Goal: Task Accomplishment & Management: Complete application form

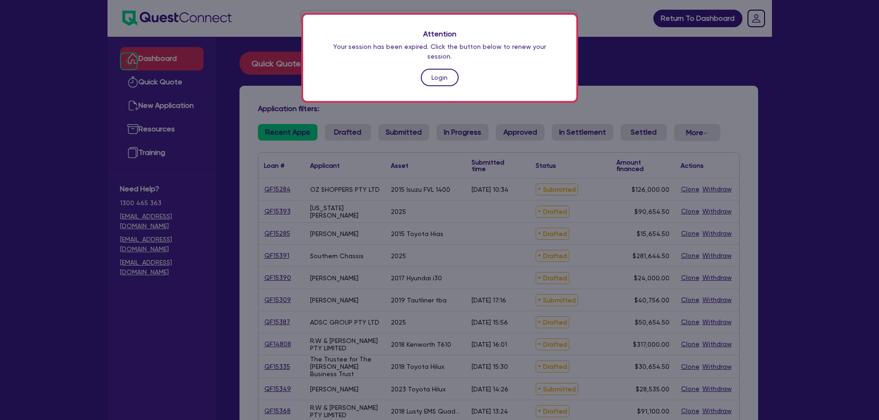
click at [446, 71] on link "Login" at bounding box center [440, 78] width 38 height 18
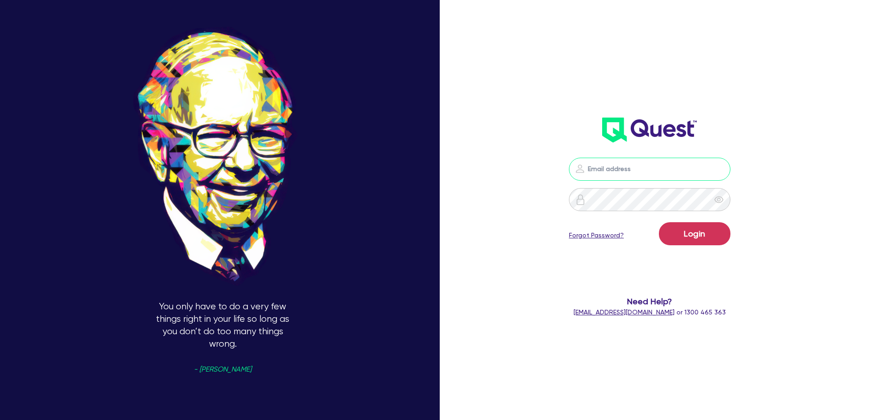
click at [664, 165] on input "email" at bounding box center [649, 169] width 161 height 23
type input "[EMAIL_ADDRESS][PERSON_NAME][DOMAIN_NAME]"
click at [703, 237] on button "Login" at bounding box center [694, 233] width 71 height 23
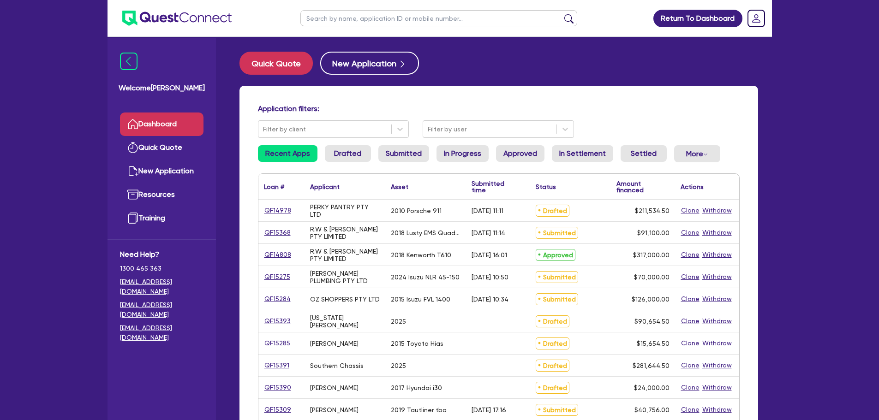
click at [363, 18] on input "text" at bounding box center [438, 18] width 277 height 16
type input "[PERSON_NAME]"
click at [561, 14] on button "submit" at bounding box center [568, 20] width 15 height 13
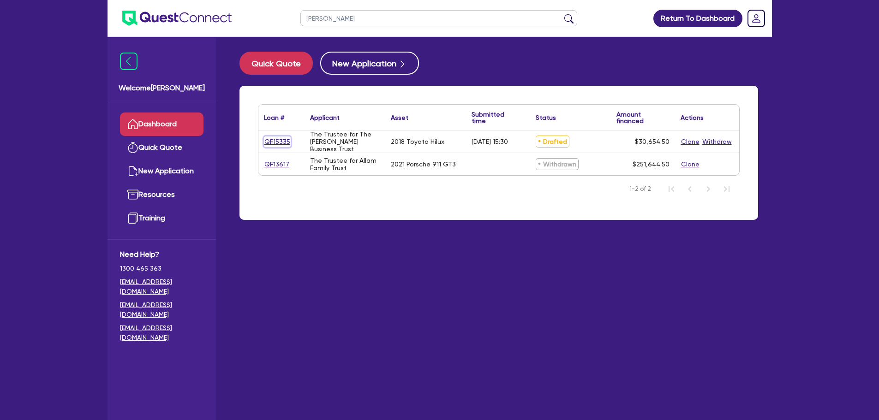
click at [273, 139] on link "QF15335" at bounding box center [277, 142] width 27 height 11
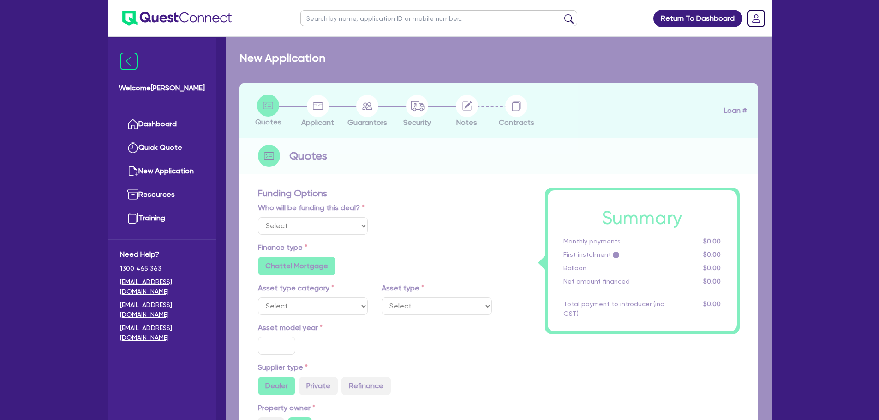
select select "Other"
select select "CARS_AND_LIGHT_TRUCKS"
type input "2018"
type input "30,000"
type input "4"
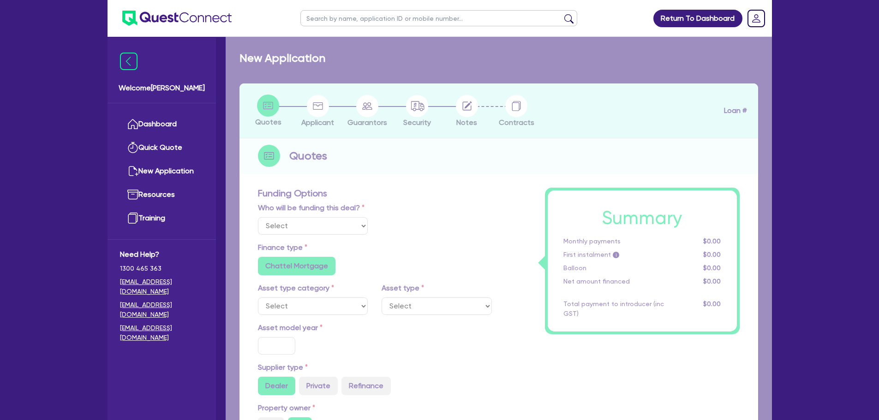
type input "1,226.18"
type input "14.95"
type input "900"
radio input "true"
radio input "false"
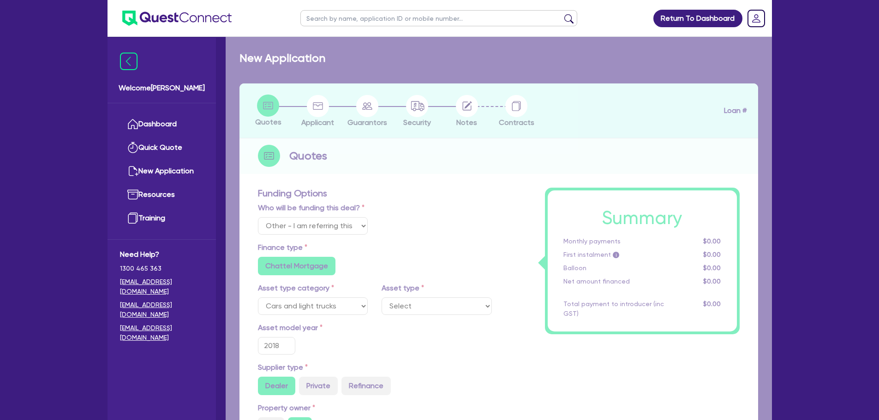
select select "PASSENGER_VEHICLES"
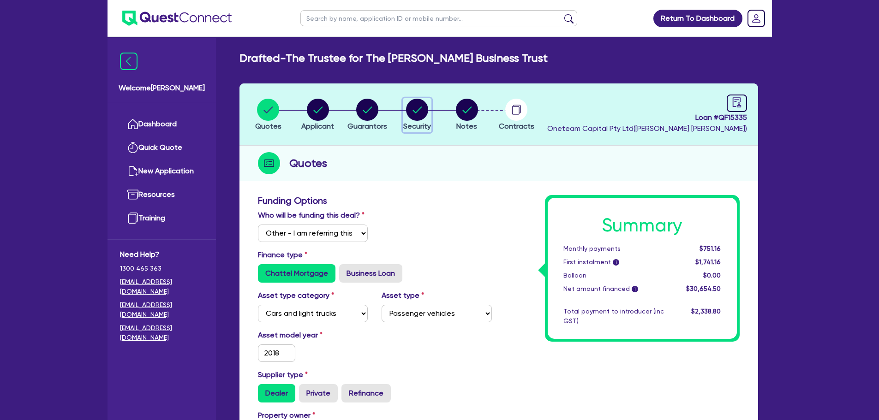
click at [422, 107] on circle "button" at bounding box center [417, 110] width 22 height 22
select select "CARS_AND_LIGHT_TRUCKS"
select select "PASSENGER_VEHICLES"
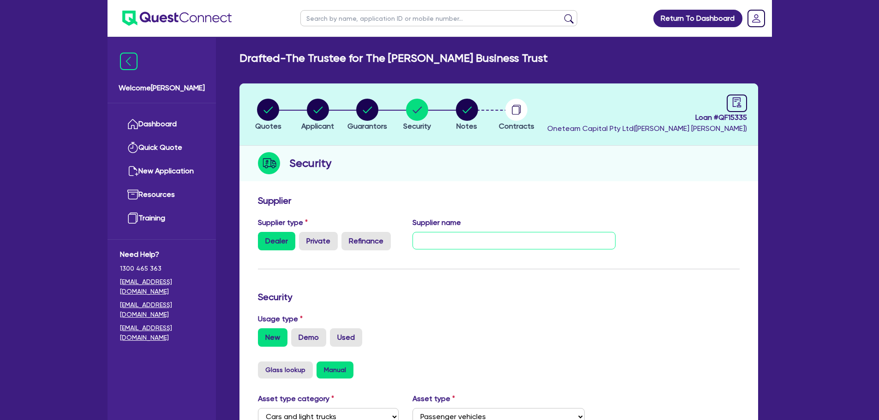
click at [457, 238] on input "text" at bounding box center [513, 241] width 203 height 18
type input "[PERSON_NAME] - [EMAIL_ADDRESS][DOMAIN_NAME]"
drag, startPoint x: 686, startPoint y: 116, endPoint x: 755, endPoint y: 117, distance: 69.6
click at [755, 117] on header "Quotes Applicant [GEOGRAPHIC_DATA] Security Notes Contracts Loan # QF15335 Onet…" at bounding box center [498, 114] width 518 height 62
copy span "Loan # QF15335"
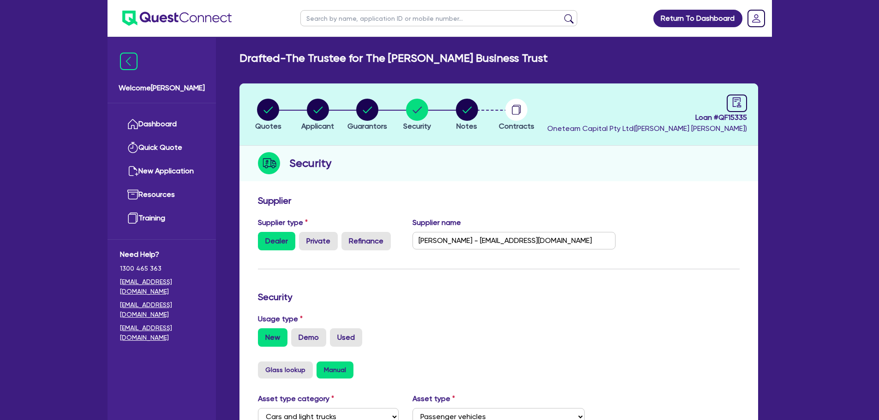
click at [540, 164] on div "Security" at bounding box center [498, 164] width 518 height 36
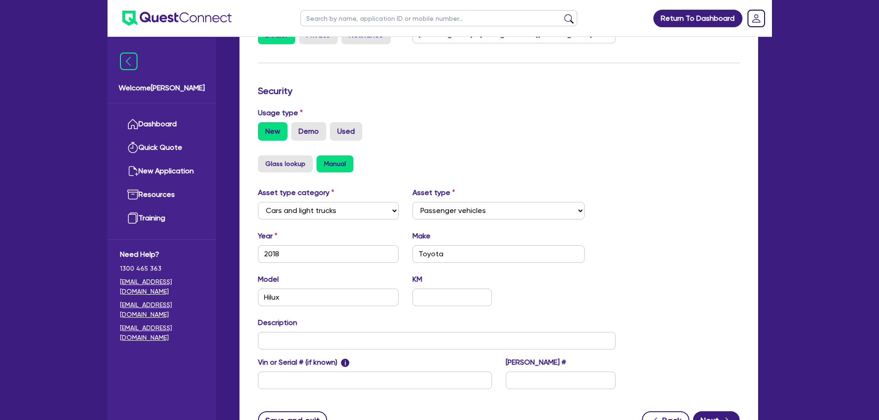
scroll to position [290, 0]
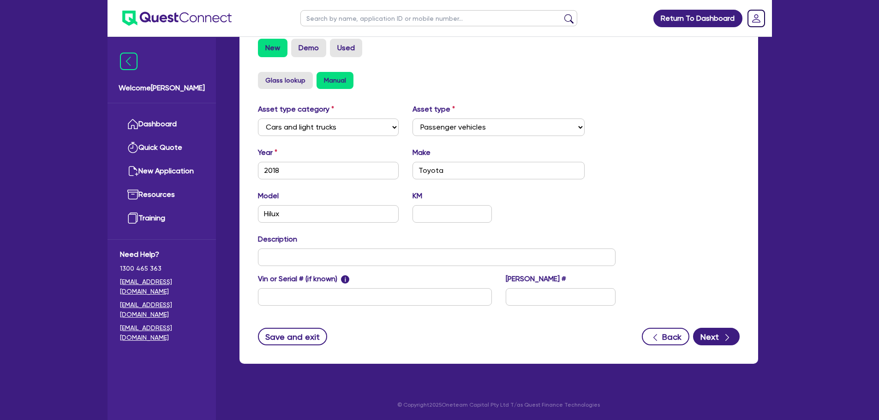
click at [299, 347] on div "Supplier Supplier type Dealer Private Refinance Supplier name [PERSON_NAME] - […" at bounding box center [498, 132] width 518 height 463
click at [298, 341] on button "Save and exit" at bounding box center [293, 337] width 70 height 18
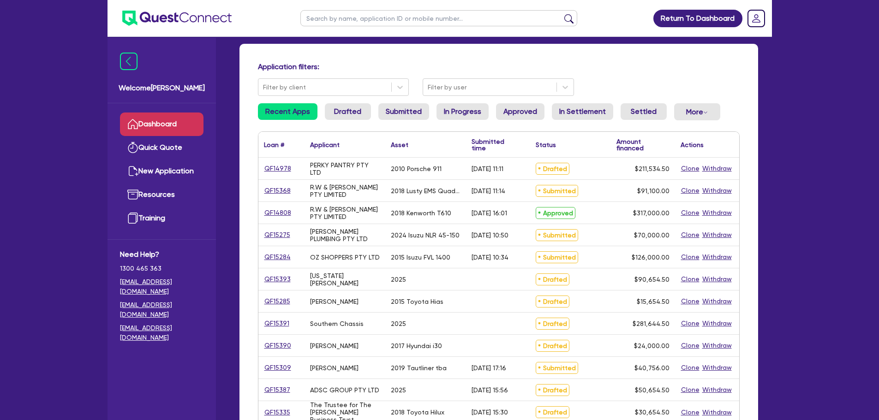
scroll to position [92, 0]
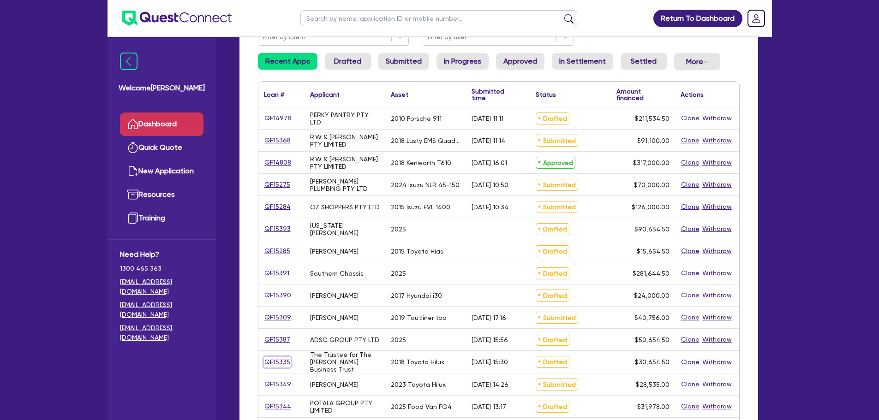
click at [275, 364] on link "QF15335" at bounding box center [277, 362] width 27 height 11
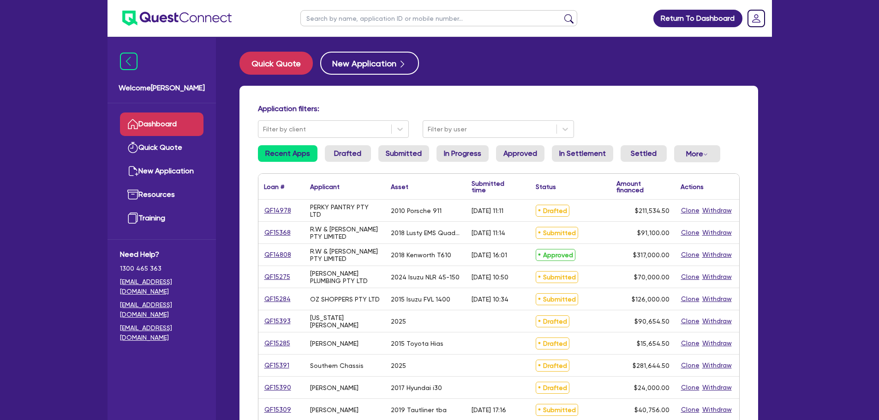
select select "Other"
select select "CARS_AND_LIGHT_TRUCKS"
select select "PASSENGER_VEHICLES"
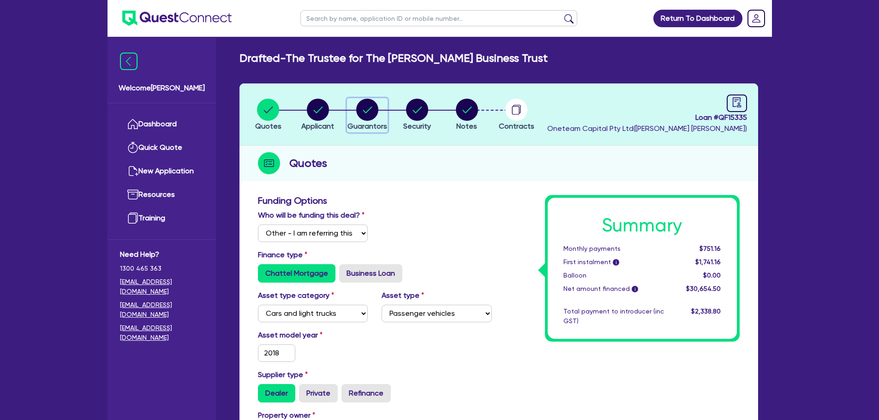
click at [361, 124] on span "Guarantors" at bounding box center [367, 126] width 40 height 9
select select "MR"
select select "VIC"
select select "SINGLE"
select select "CASH"
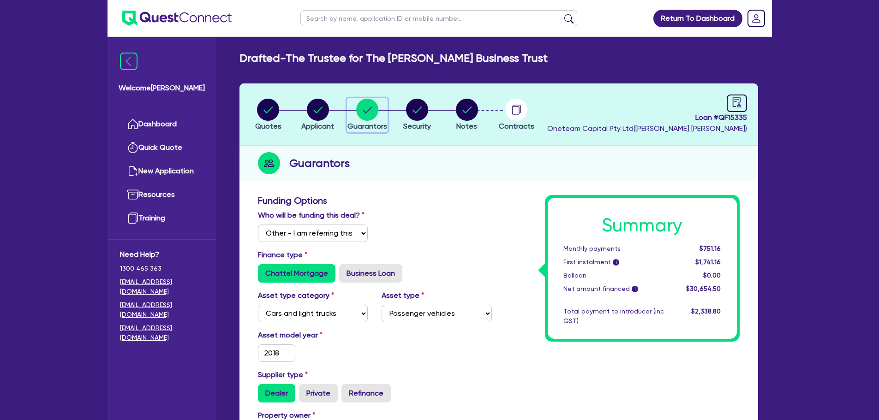
select select "HOUSEHOLD_PERSONAL"
select select "VEHICLE"
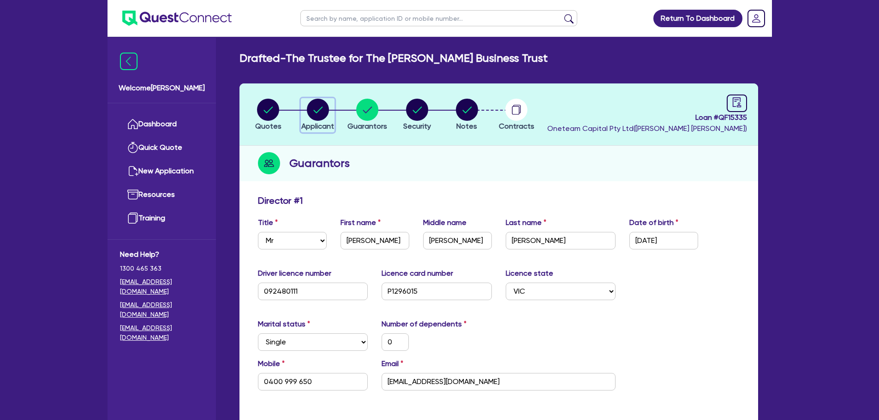
click at [325, 113] on circle "button" at bounding box center [318, 110] width 22 height 22
select select "TRUST"
select select "INDIVIDUAL"
select select "RETAIL_WHOLESALE_TRADE"
select select "ELECTRICAL"
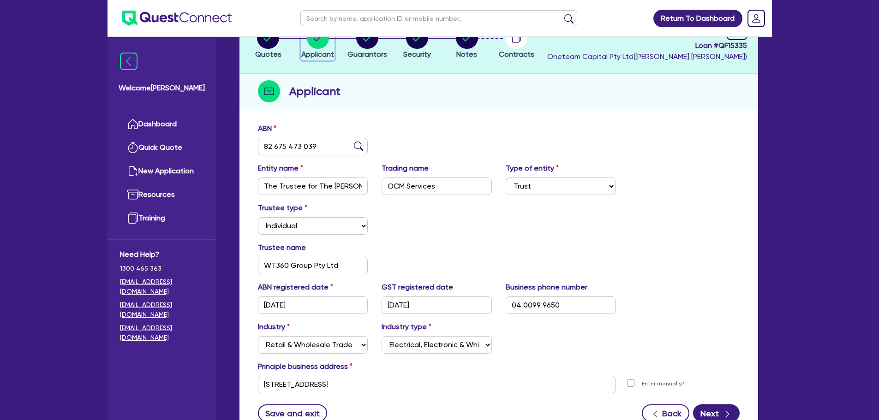
scroll to position [149, 0]
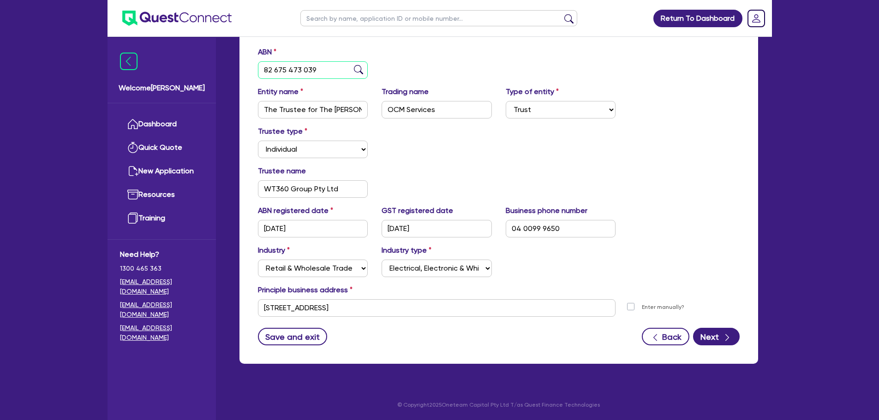
drag, startPoint x: 274, startPoint y: 70, endPoint x: 314, endPoint y: 72, distance: 39.7
click at [314, 72] on input "82 675 473 039" at bounding box center [313, 70] width 110 height 18
drag, startPoint x: 339, startPoint y: 190, endPoint x: 254, endPoint y: 181, distance: 84.8
click at [254, 181] on div "Trustee name WT360 Group Pty Ltd" at bounding box center [313, 182] width 124 height 32
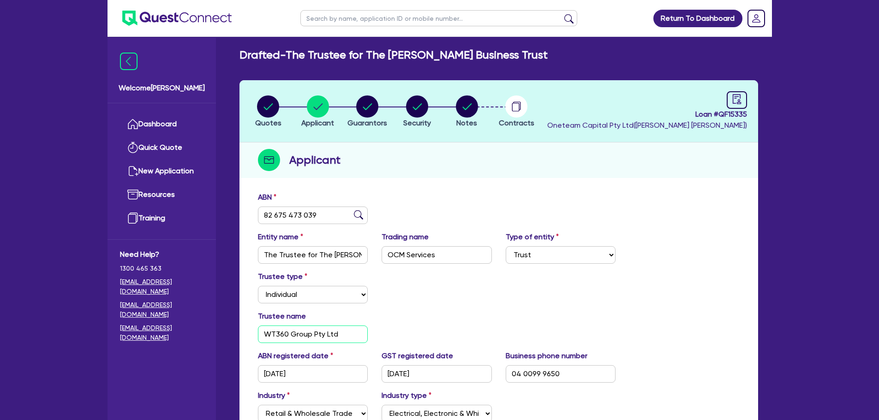
scroll to position [0, 0]
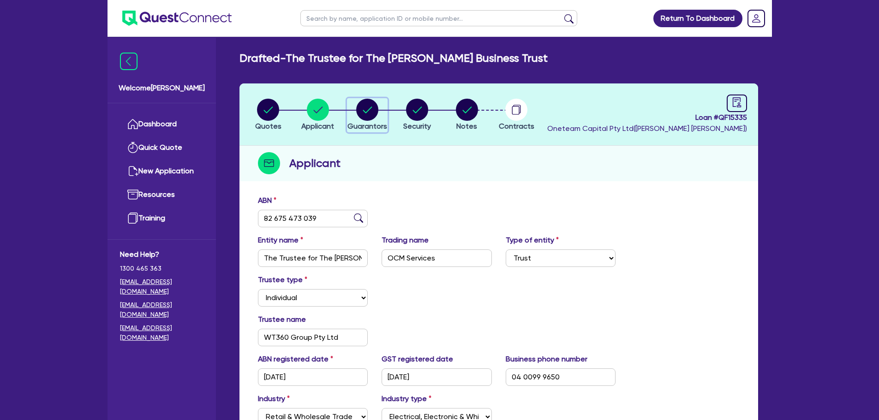
click at [372, 112] on circle "button" at bounding box center [367, 110] width 22 height 22
select select "MR"
select select "VIC"
select select "SINGLE"
select select "CASH"
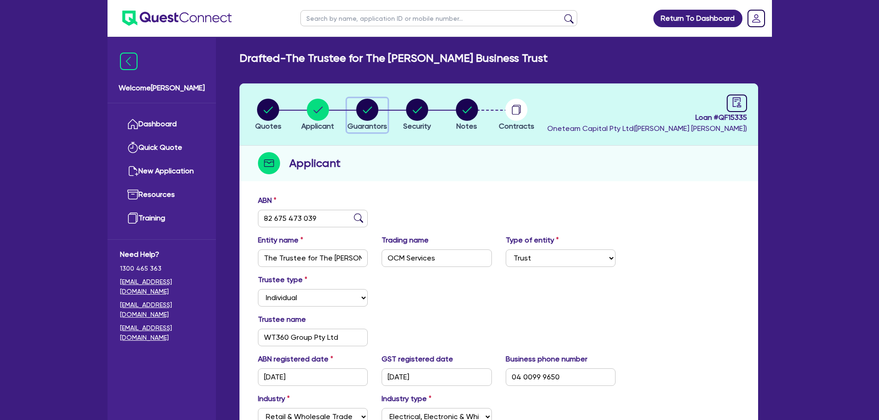
select select "HOUSEHOLD_PERSONAL"
select select "VEHICLE"
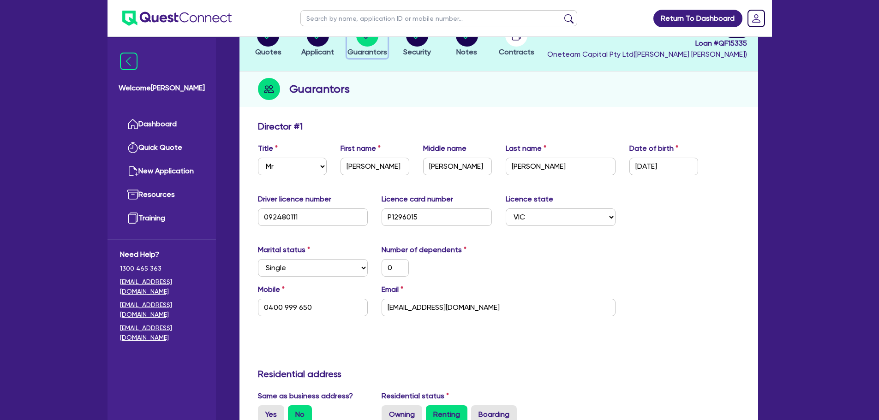
scroll to position [46, 0]
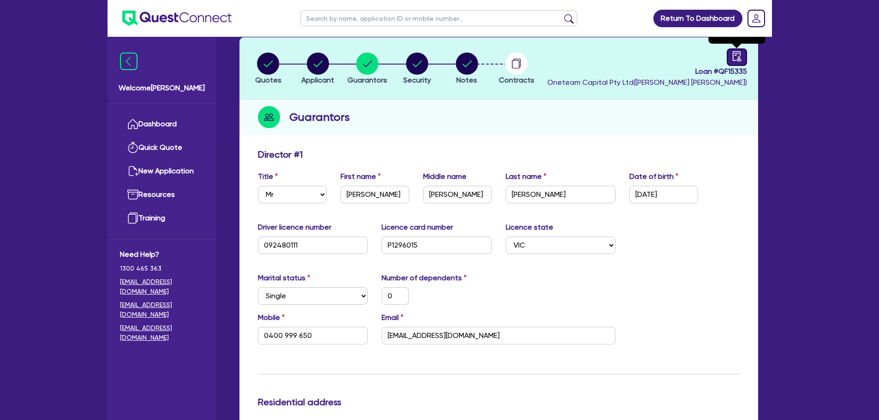
click at [736, 54] on icon "audit" at bounding box center [736, 56] width 8 height 10
select select "DRAFTED_AMENDED"
select select "Other"
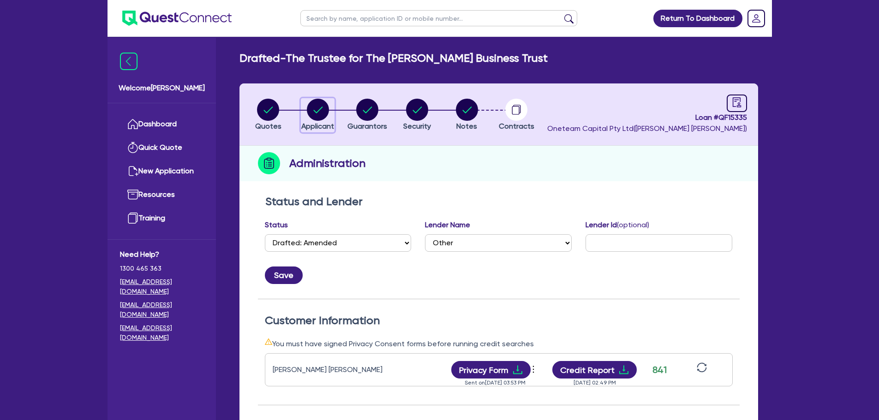
click at [321, 116] on circle "button" at bounding box center [318, 110] width 22 height 22
select select "TRUST"
select select "INDIVIDUAL"
select select "RETAIL_WHOLESALE_TRADE"
select select "ELECTRICAL"
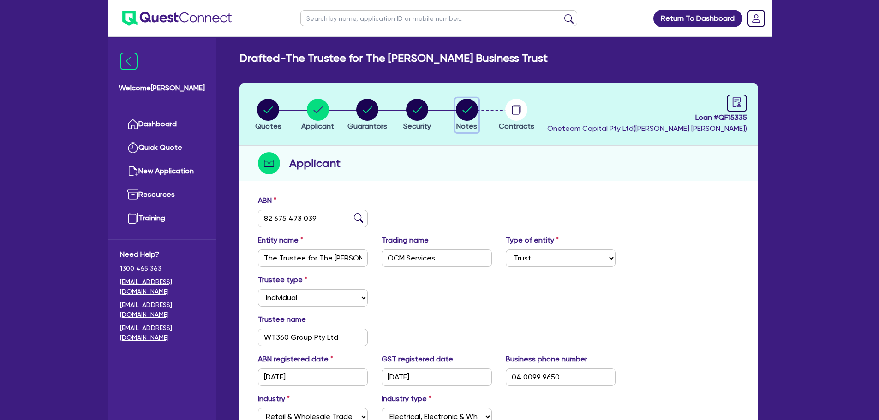
click at [469, 111] on circle "button" at bounding box center [467, 110] width 22 height 22
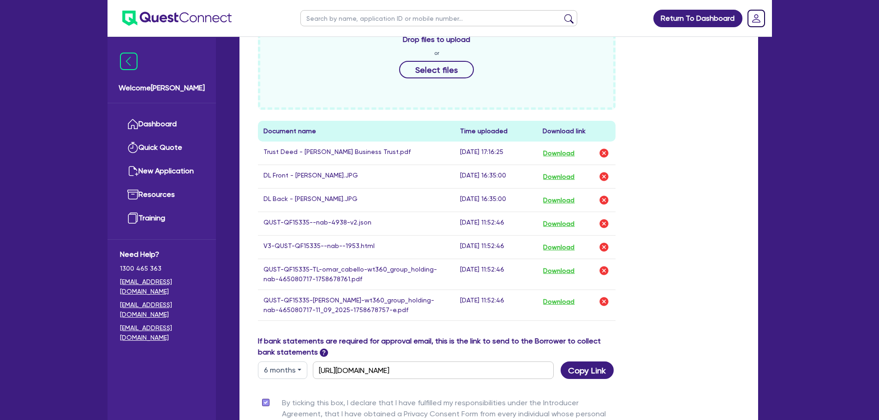
scroll to position [415, 0]
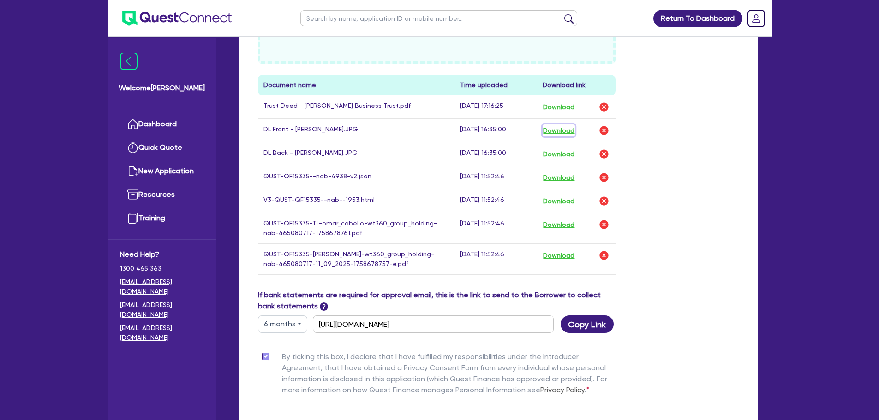
click at [565, 133] on button "Download" at bounding box center [558, 131] width 32 height 12
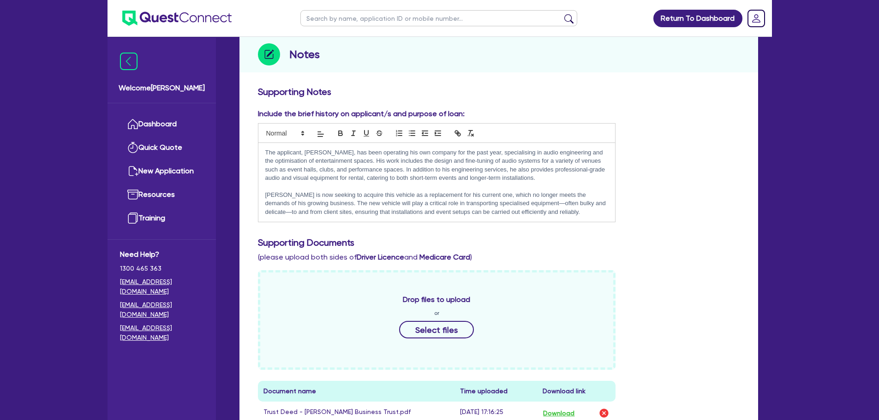
scroll to position [0, 0]
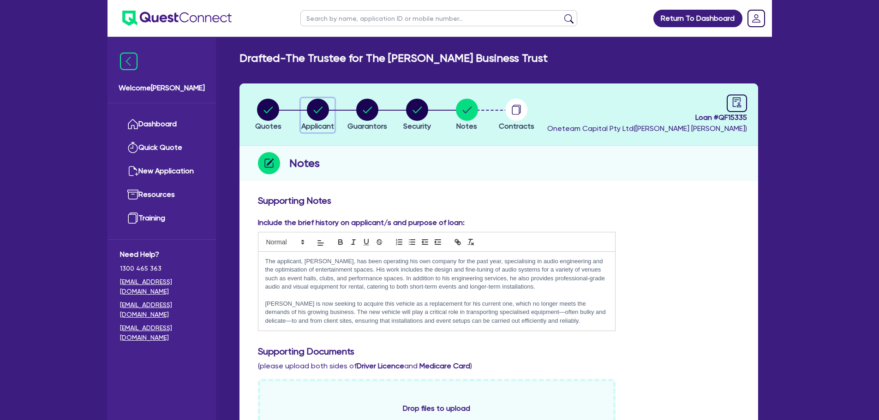
click at [311, 110] on circle "button" at bounding box center [318, 110] width 22 height 22
select select "TRUST"
select select "INDIVIDUAL"
select select "RETAIL_WHOLESALE_TRADE"
select select "ELECTRICAL"
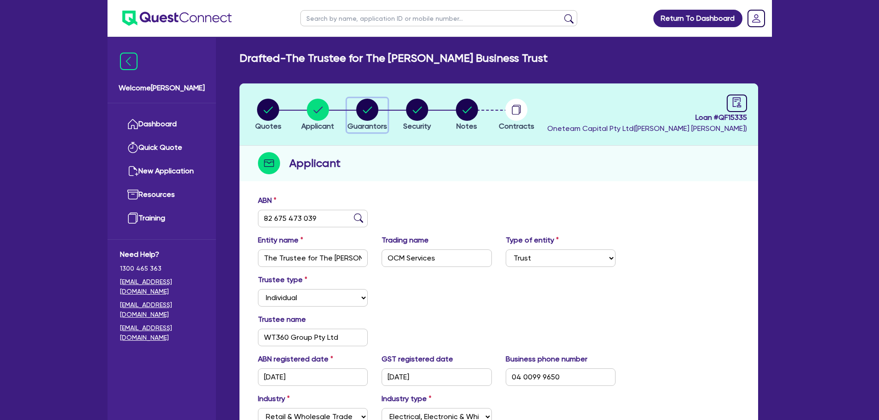
click at [365, 111] on circle "button" at bounding box center [367, 110] width 22 height 22
select select "MR"
select select "VIC"
select select "SINGLE"
select select "CASH"
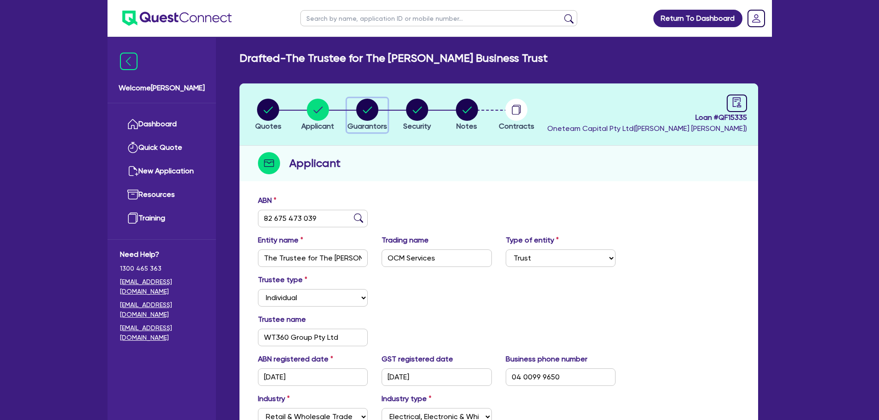
select select "HOUSEHOLD_PERSONAL"
select select "VEHICLE"
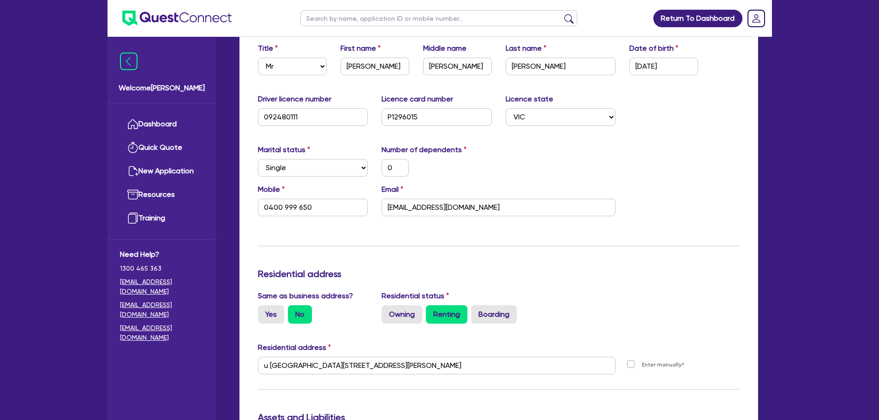
scroll to position [277, 0]
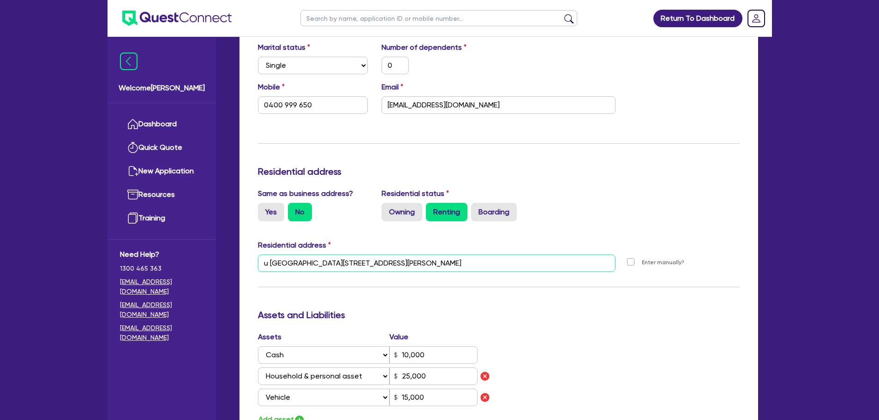
drag, startPoint x: 405, startPoint y: 263, endPoint x: 246, endPoint y: 266, distance: 159.1
click at [246, 266] on div "Update residential status for Director #1 Boarding is only acceptable when the …" at bounding box center [498, 350] width 518 height 872
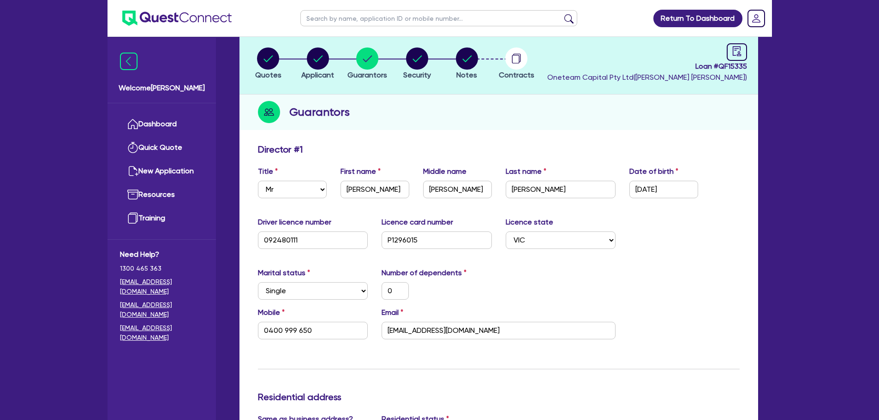
scroll to position [0, 0]
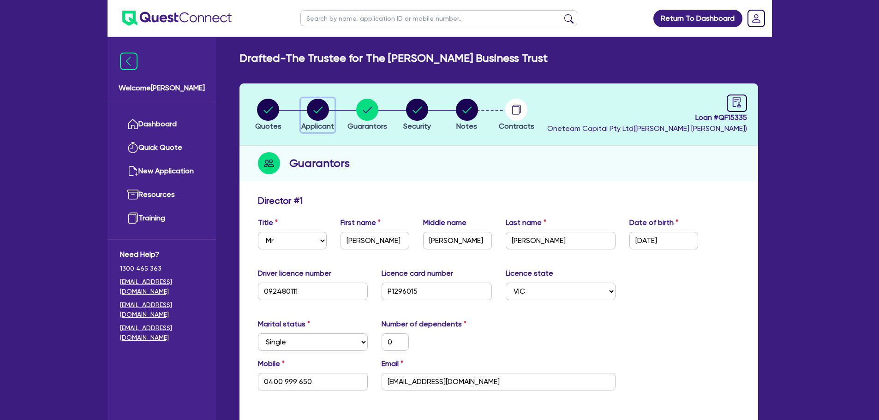
click at [320, 117] on circle "button" at bounding box center [318, 110] width 22 height 22
select select "TRUST"
select select "INDIVIDUAL"
select select "RETAIL_WHOLESALE_TRADE"
select select "ELECTRICAL"
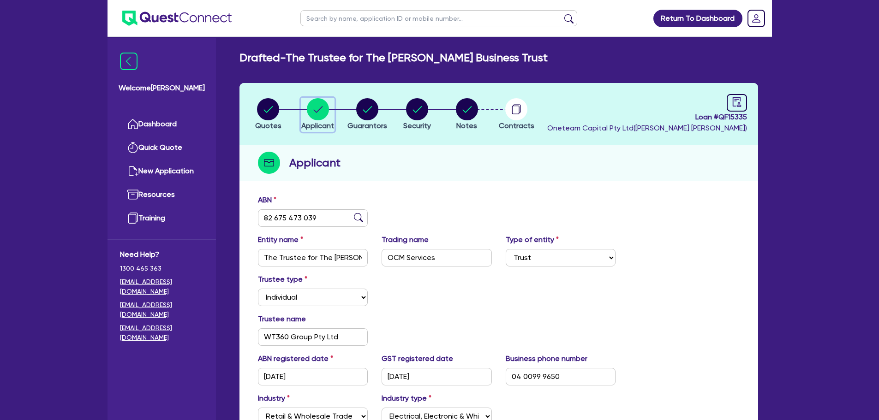
scroll to position [149, 0]
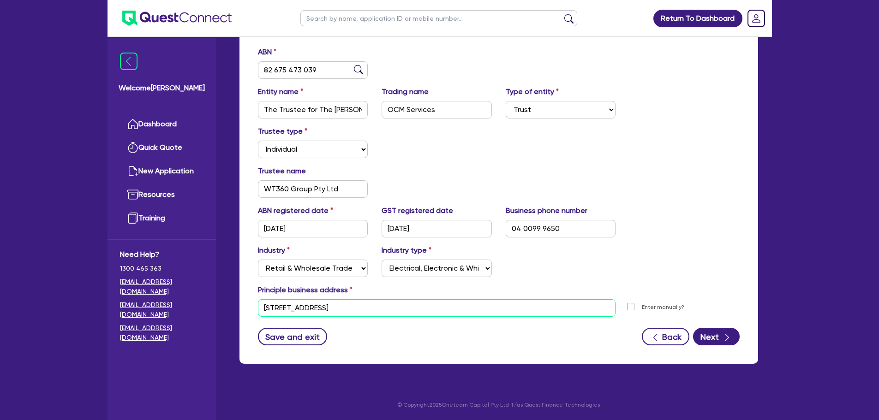
drag, startPoint x: 388, startPoint y: 309, endPoint x: 240, endPoint y: 316, distance: 148.7
click at [240, 316] on div "ABN 82 675 473 039 Entity name The Trustee for The [PERSON_NAME] Business Trust…" at bounding box center [498, 203] width 518 height 322
paste input "5 [STREET_ADDRESS][PERSON_NAME]"
type input "u [GEOGRAPHIC_DATA][STREET_ADDRESS][PERSON_NAME]"
click at [403, 349] on div "ABN 82 675 473 039 Entity name The Trustee for The [PERSON_NAME] Business Trust…" at bounding box center [498, 203] width 518 height 322
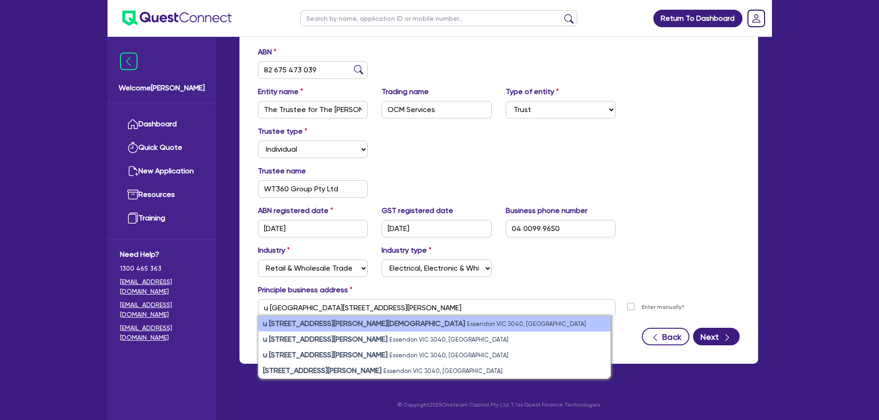
click at [467, 322] on small "Essendon VIC 3040, [GEOGRAPHIC_DATA]" at bounding box center [526, 324] width 119 height 7
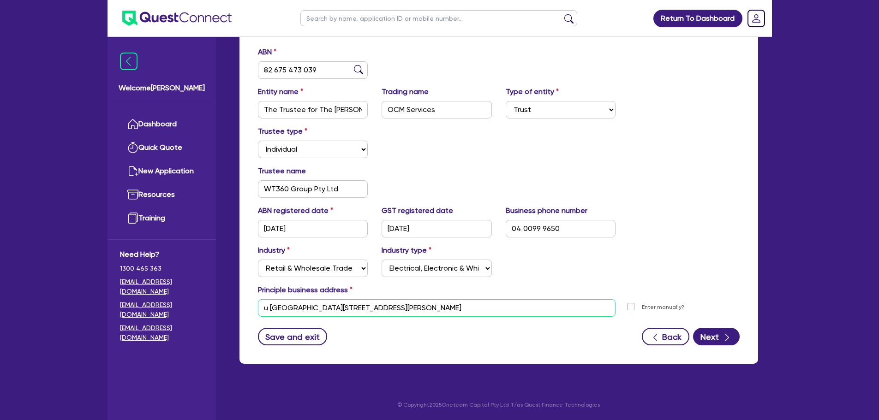
click at [414, 313] on input "u [GEOGRAPHIC_DATA][STREET_ADDRESS][PERSON_NAME]" at bounding box center [437, 308] width 358 height 18
click at [704, 338] on button "Next" at bounding box center [716, 337] width 47 height 18
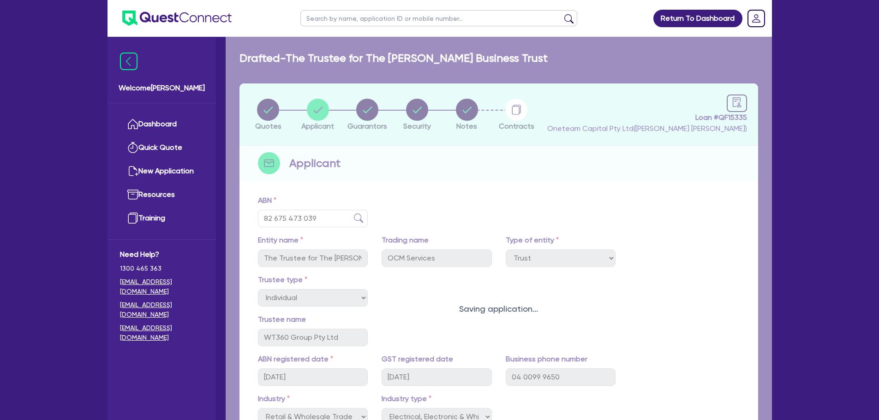
select select "MR"
select select "VIC"
select select "SINGLE"
select select "CASH"
select select "HOUSEHOLD_PERSONAL"
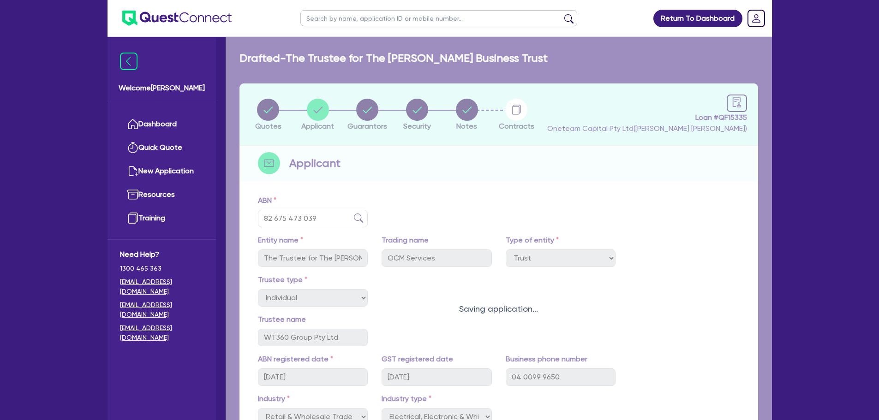
select select "VEHICLE"
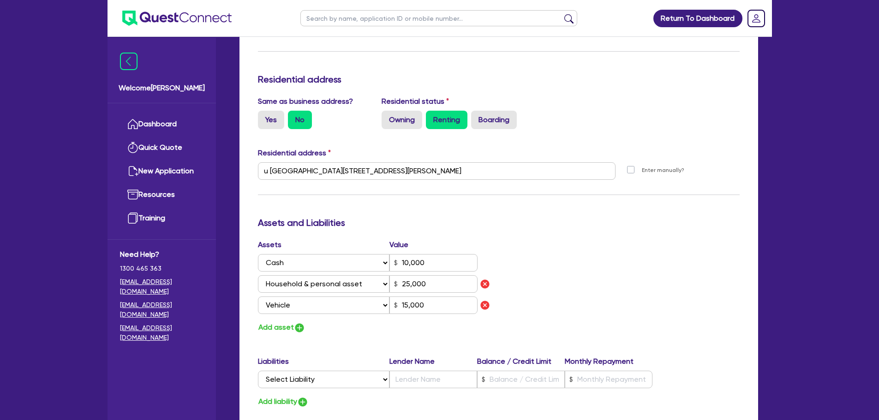
scroll to position [92, 0]
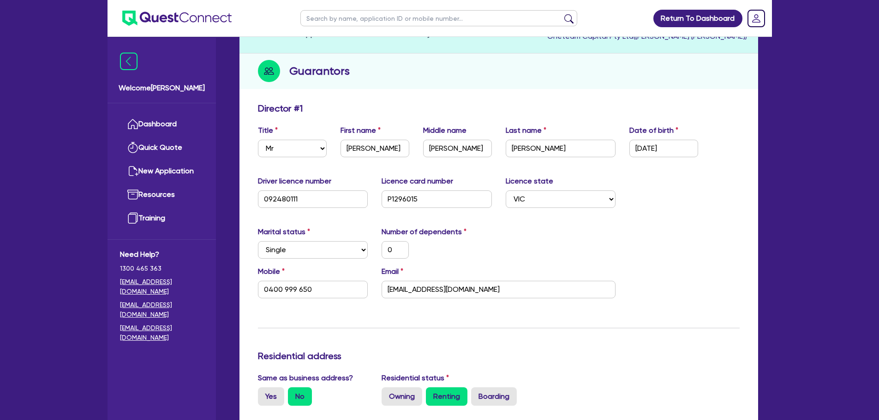
click at [566, 249] on div "Marital status Select [DEMOGRAPHIC_DATA] Married De Facto / Partner Number of d…" at bounding box center [498, 246] width 495 height 40
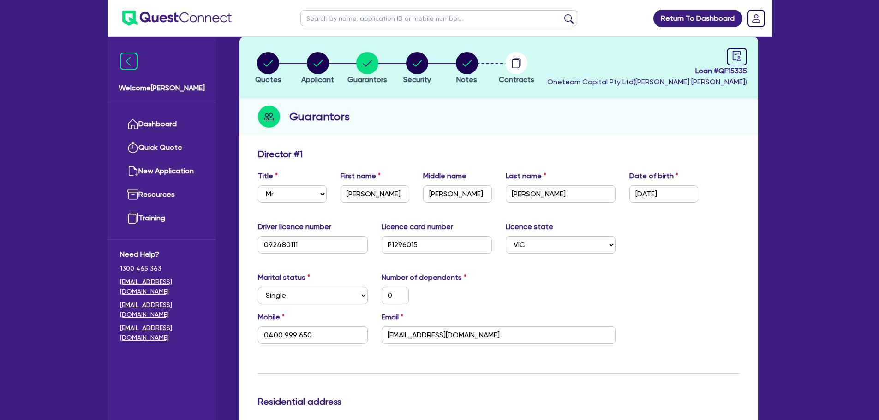
scroll to position [0, 0]
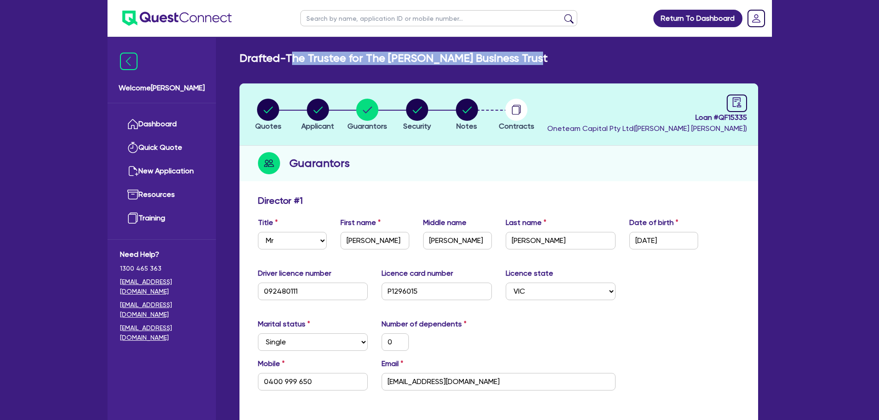
drag, startPoint x: 499, startPoint y: 60, endPoint x: 293, endPoint y: 57, distance: 206.2
click at [293, 57] on div "Drafted - The Trustee for The [PERSON_NAME] Business Trust" at bounding box center [498, 58] width 532 height 13
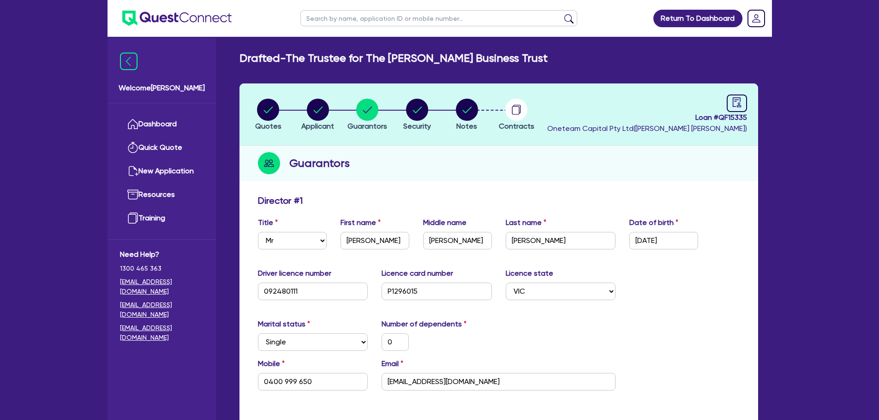
click at [498, 89] on header "Quotes Applicant [GEOGRAPHIC_DATA] Security Notes Contracts Loan # QF15335 Onet…" at bounding box center [498, 114] width 518 height 62
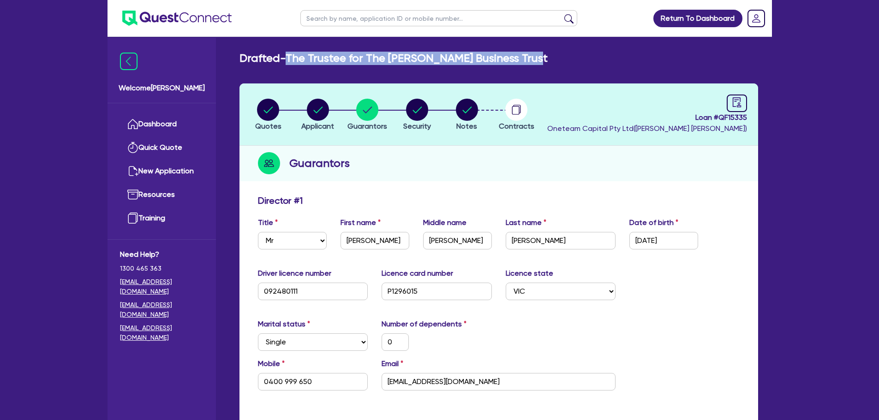
drag, startPoint x: 533, startPoint y: 59, endPoint x: 292, endPoint y: 59, distance: 240.3
click at [292, 59] on h2 "Drafted - The Trustee for The [PERSON_NAME] Business Trust" at bounding box center [393, 58] width 308 height 13
copy h2 "The Trustee for The [PERSON_NAME] Business Trust"
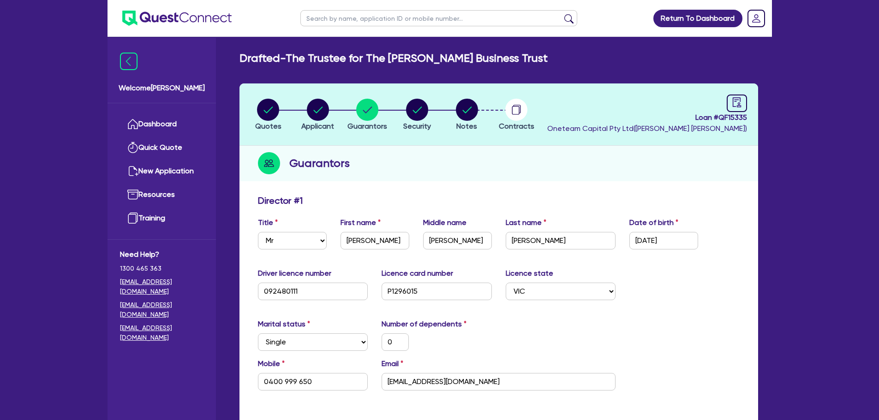
click at [296, 95] on header "Quotes Applicant [GEOGRAPHIC_DATA] Security Notes Contracts Loan # QF15335 Onet…" at bounding box center [498, 114] width 518 height 62
click at [321, 107] on circle "button" at bounding box center [318, 110] width 22 height 22
select select "TRUST"
select select "INDIVIDUAL"
select select "RETAIL_WHOLESALE_TRADE"
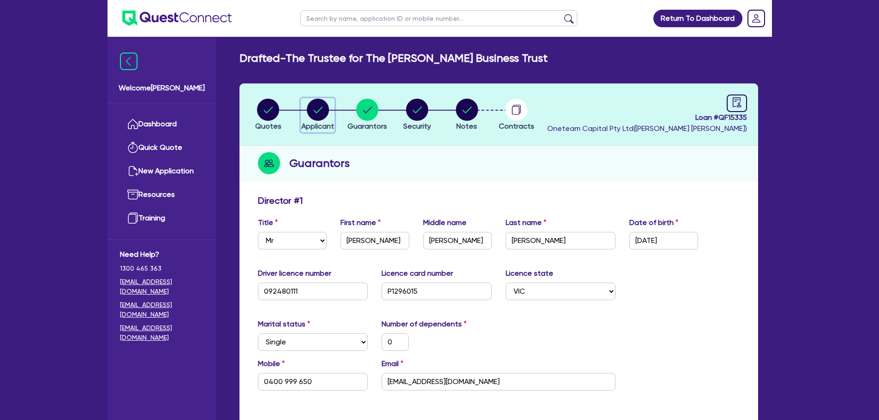
select select "ELECTRICAL"
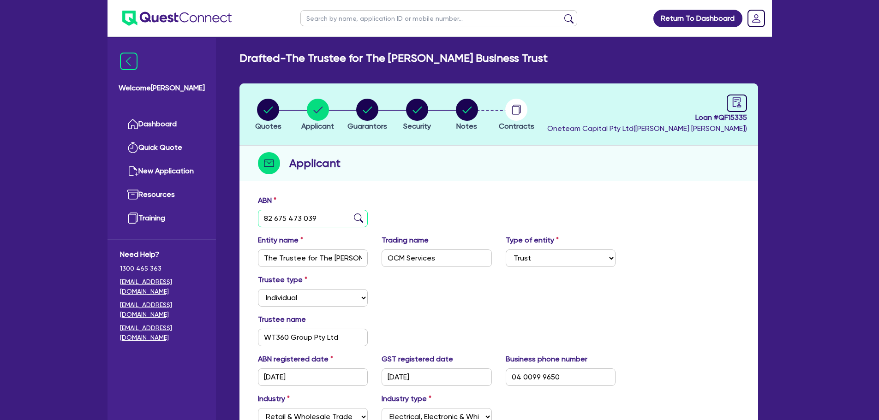
drag, startPoint x: 326, startPoint y: 218, endPoint x: 252, endPoint y: 226, distance: 74.3
click at [253, 225] on div "ABN 82 675 473 039" at bounding box center [313, 211] width 124 height 32
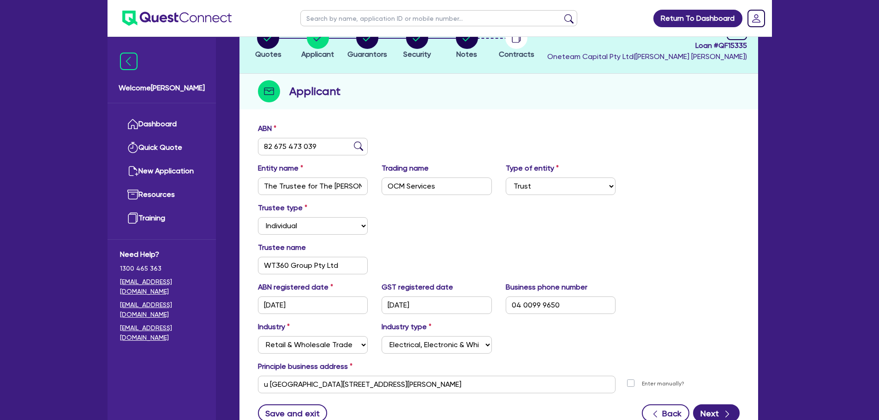
scroll to position [138, 0]
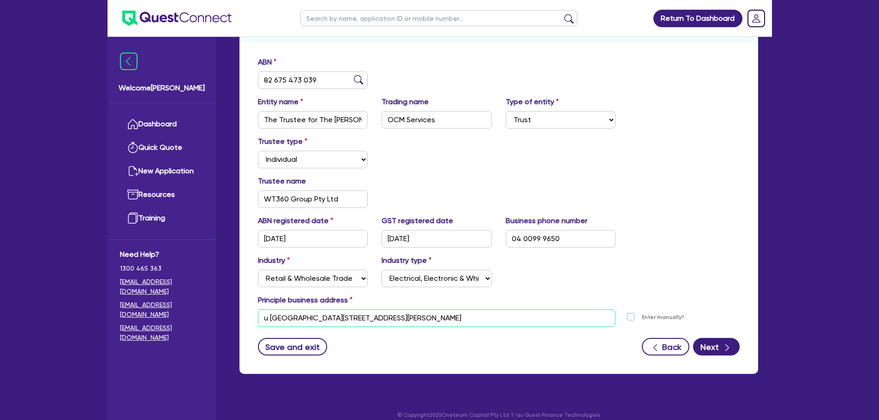
drag, startPoint x: 406, startPoint y: 317, endPoint x: 256, endPoint y: 322, distance: 150.4
click at [256, 322] on div "u [GEOGRAPHIC_DATA][STREET_ADDRESS][PERSON_NAME]" at bounding box center [437, 318] width 372 height 18
click at [415, 208] on div "Trustee name WT360 Group Pty Ltd" at bounding box center [498, 196] width 495 height 40
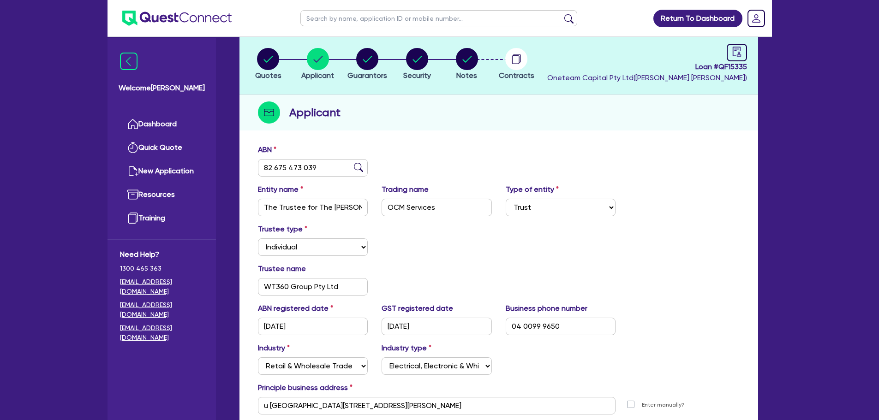
scroll to position [46, 0]
